Goal: Find specific page/section: Find specific page/section

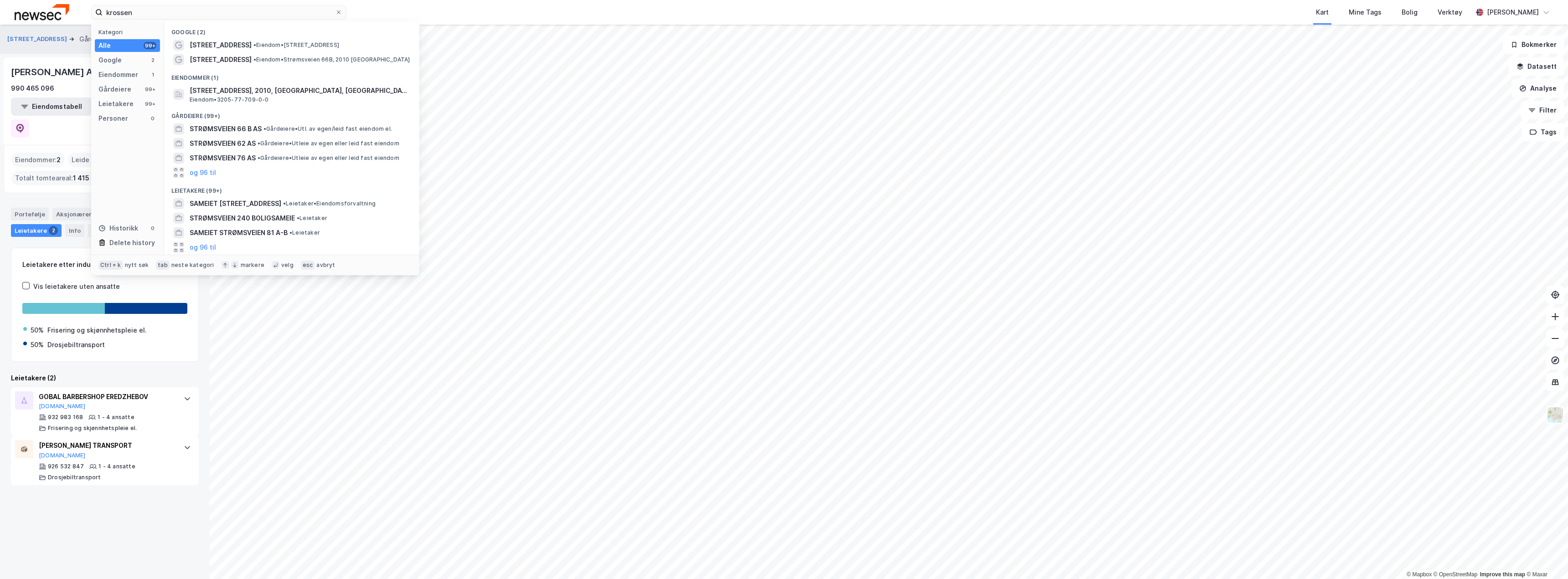
type input "krossen"
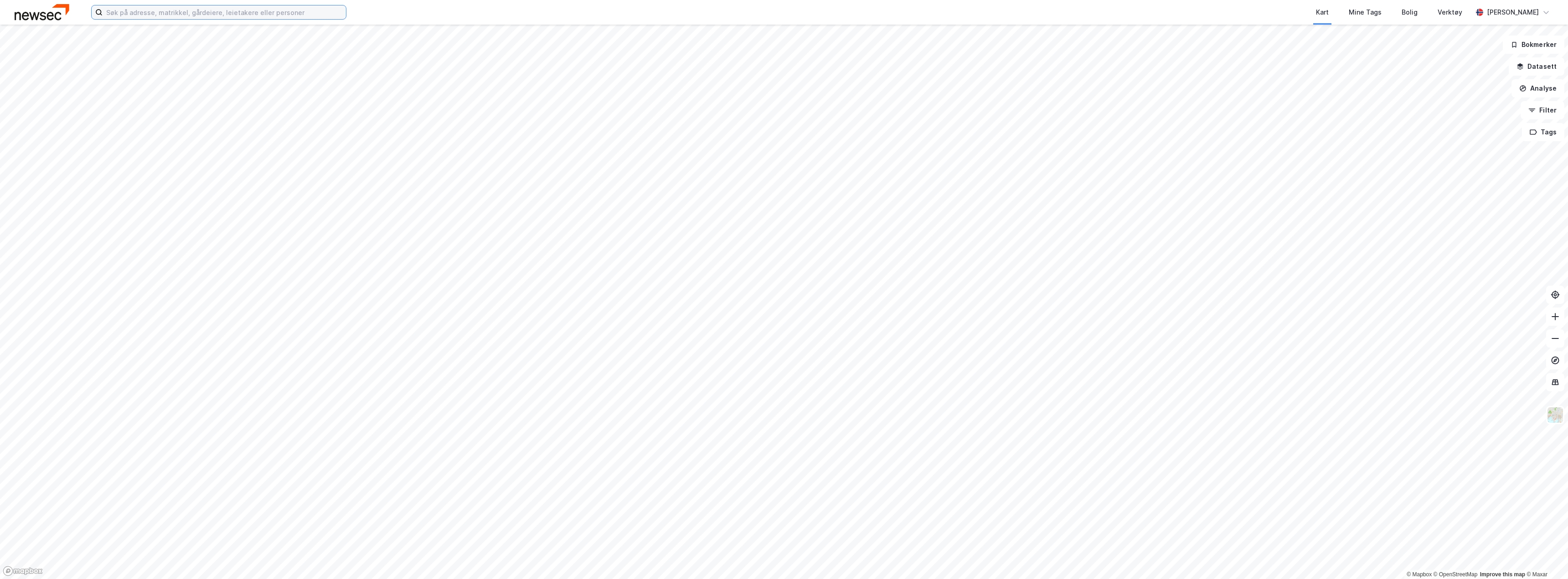
click at [244, 13] on input at bounding box center [224, 12] width 243 height 13
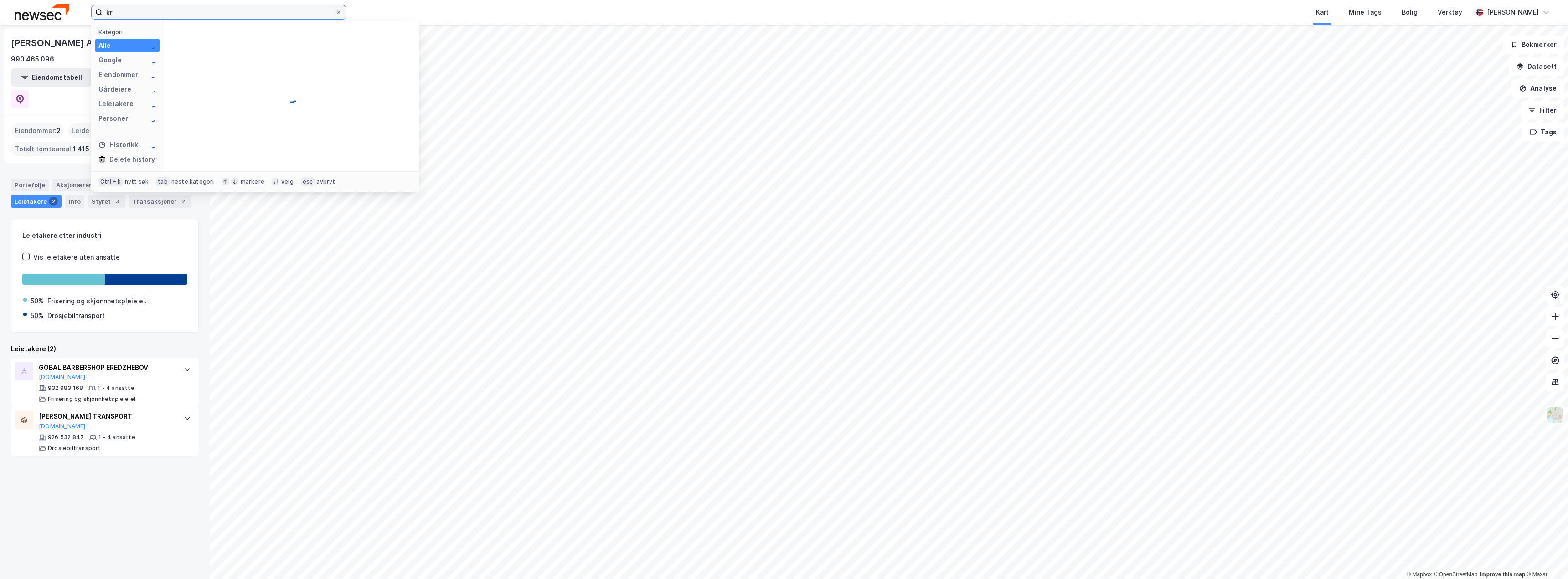
type input "k"
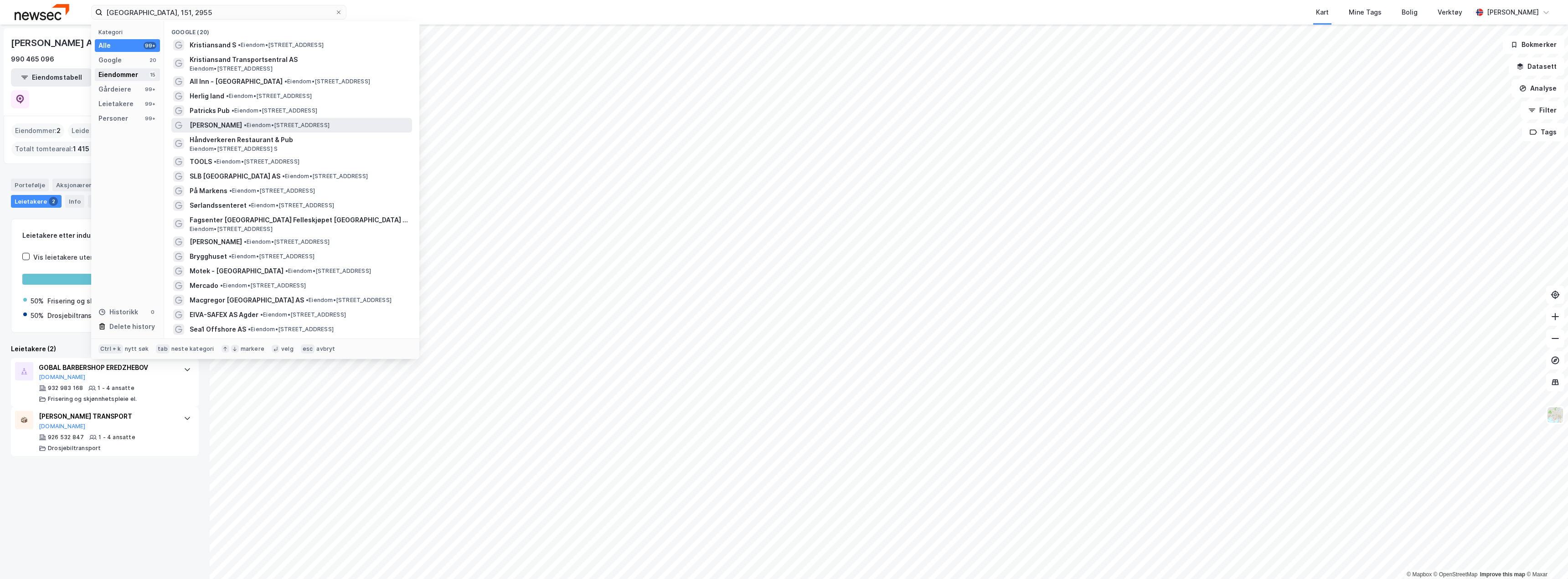
click at [125, 78] on div "Eiendommer" at bounding box center [118, 75] width 40 height 11
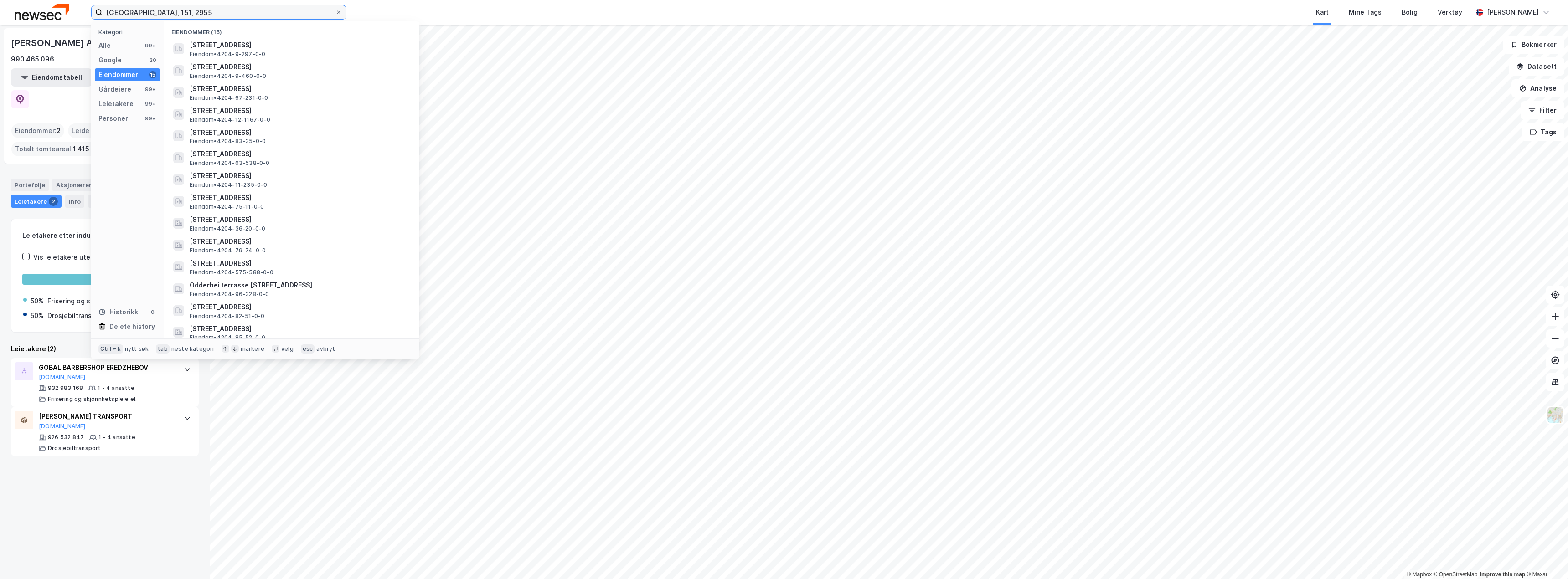
click at [149, 12] on input "kristiansand, 151, 2955" at bounding box center [219, 12] width 233 height 13
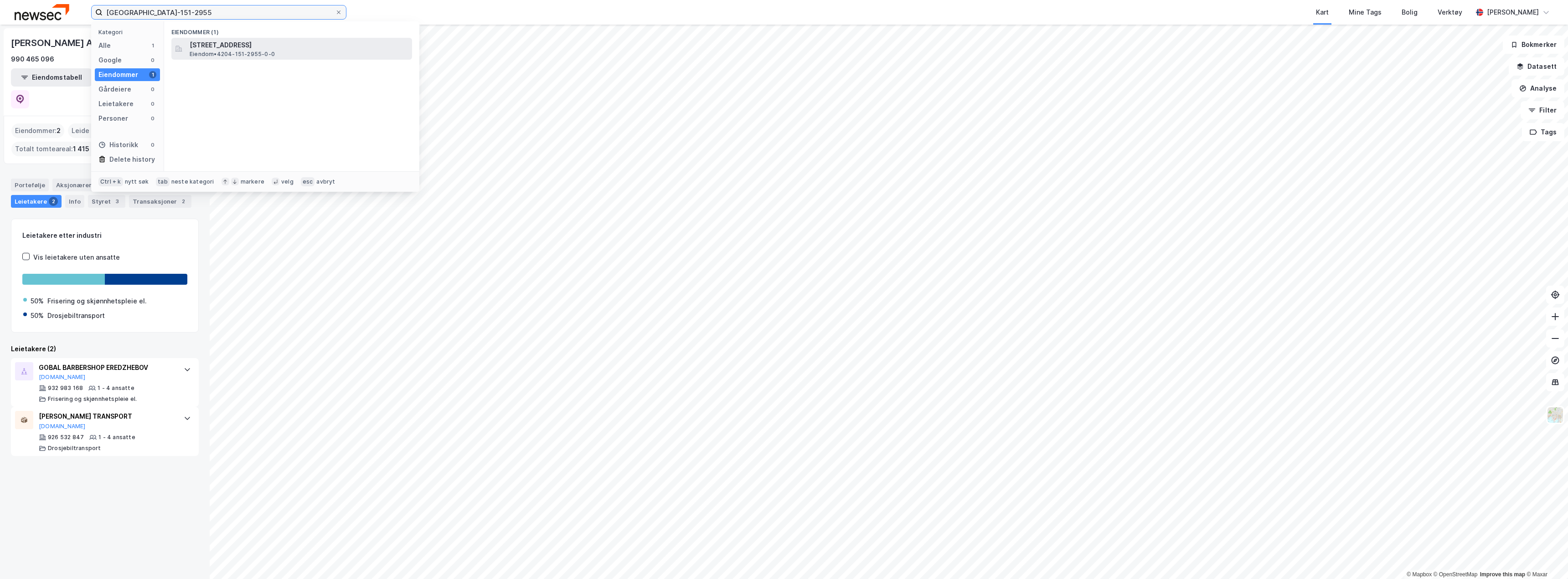
type input "kristiansand-151-2955"
click at [225, 54] on span "Eiendom • 4204-151-2955-0-0" at bounding box center [233, 54] width 85 height 7
